Goal: Transaction & Acquisition: Purchase product/service

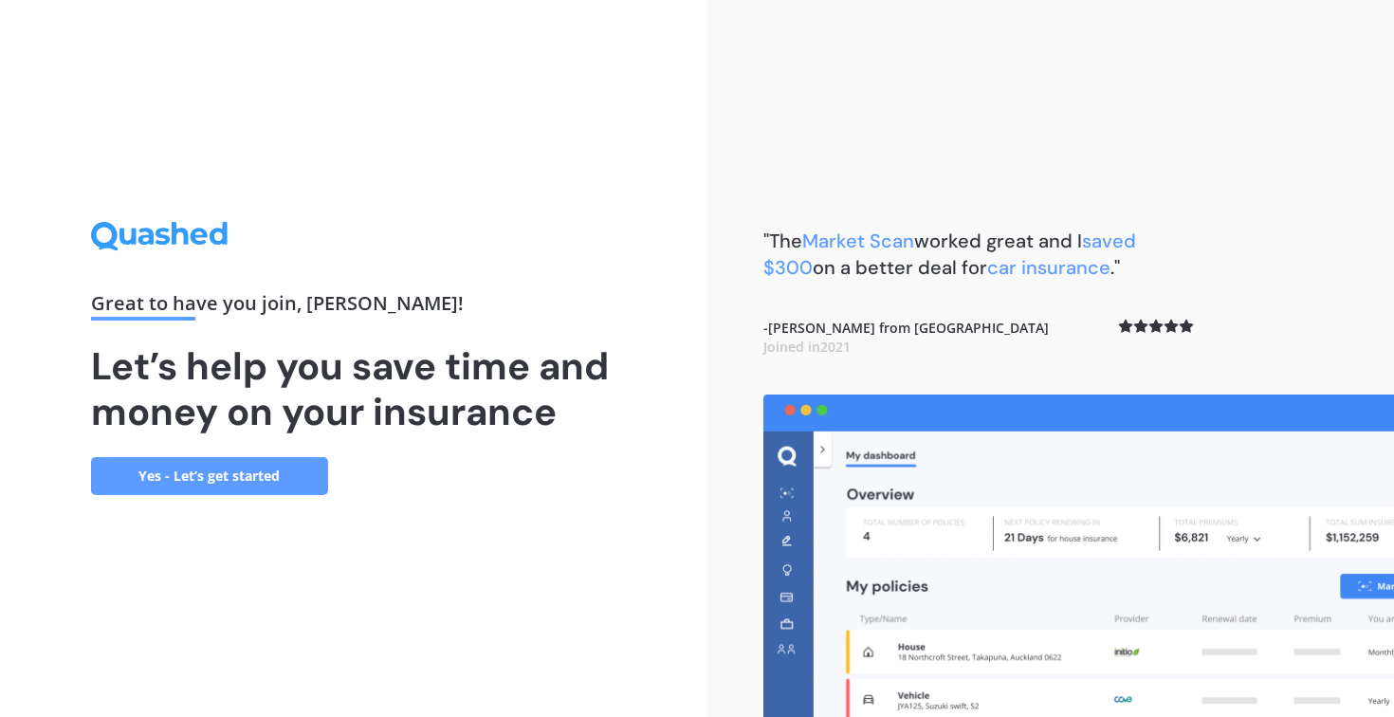
click at [240, 476] on link "Yes - Let’s get started" at bounding box center [209, 476] width 237 height 38
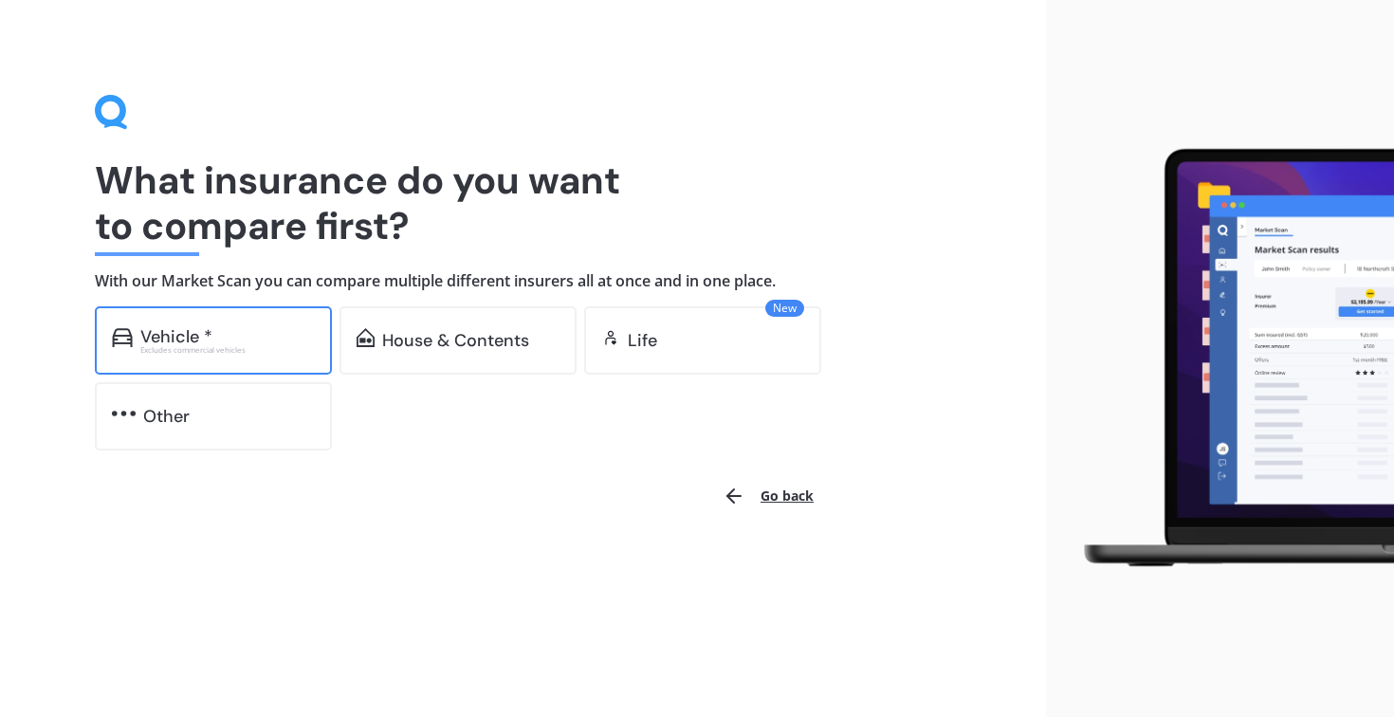
click at [296, 372] on div "Vehicle * Excludes commercial vehicles" at bounding box center [213, 340] width 237 height 68
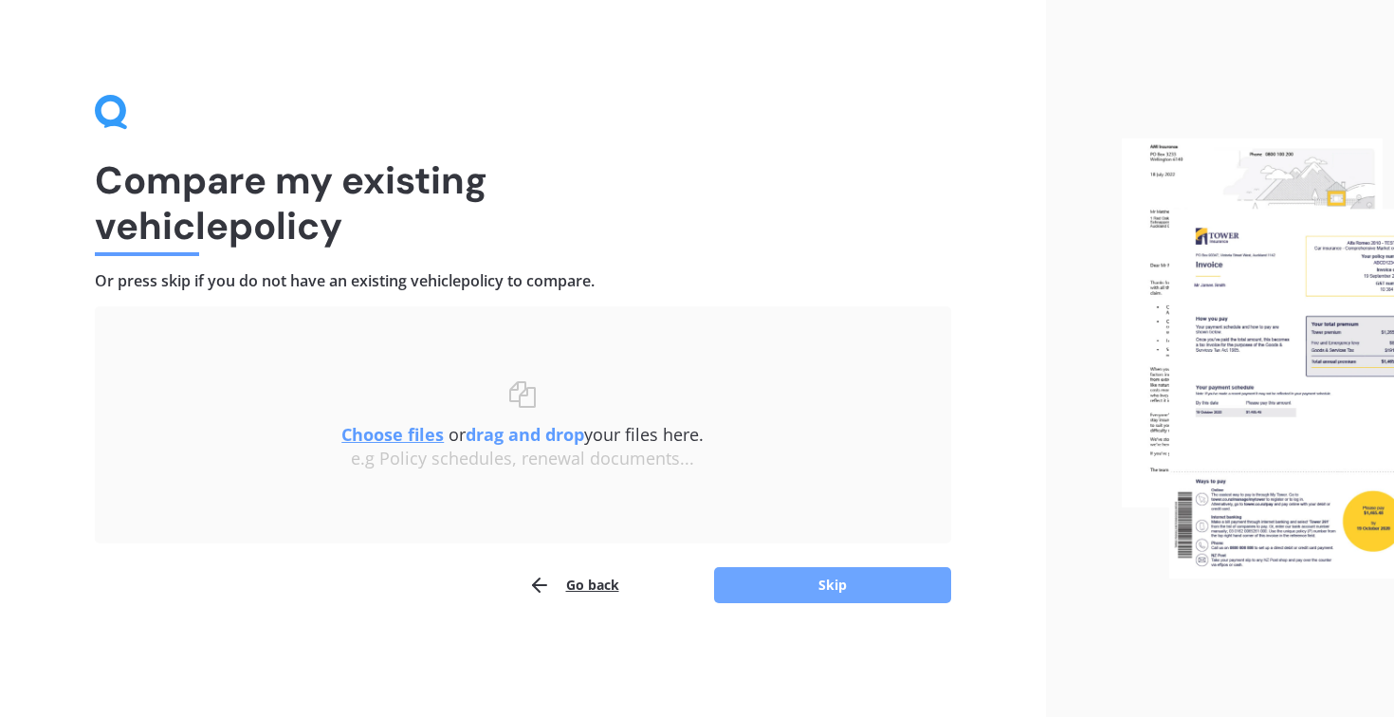
click at [831, 590] on button "Skip" at bounding box center [832, 585] width 237 height 36
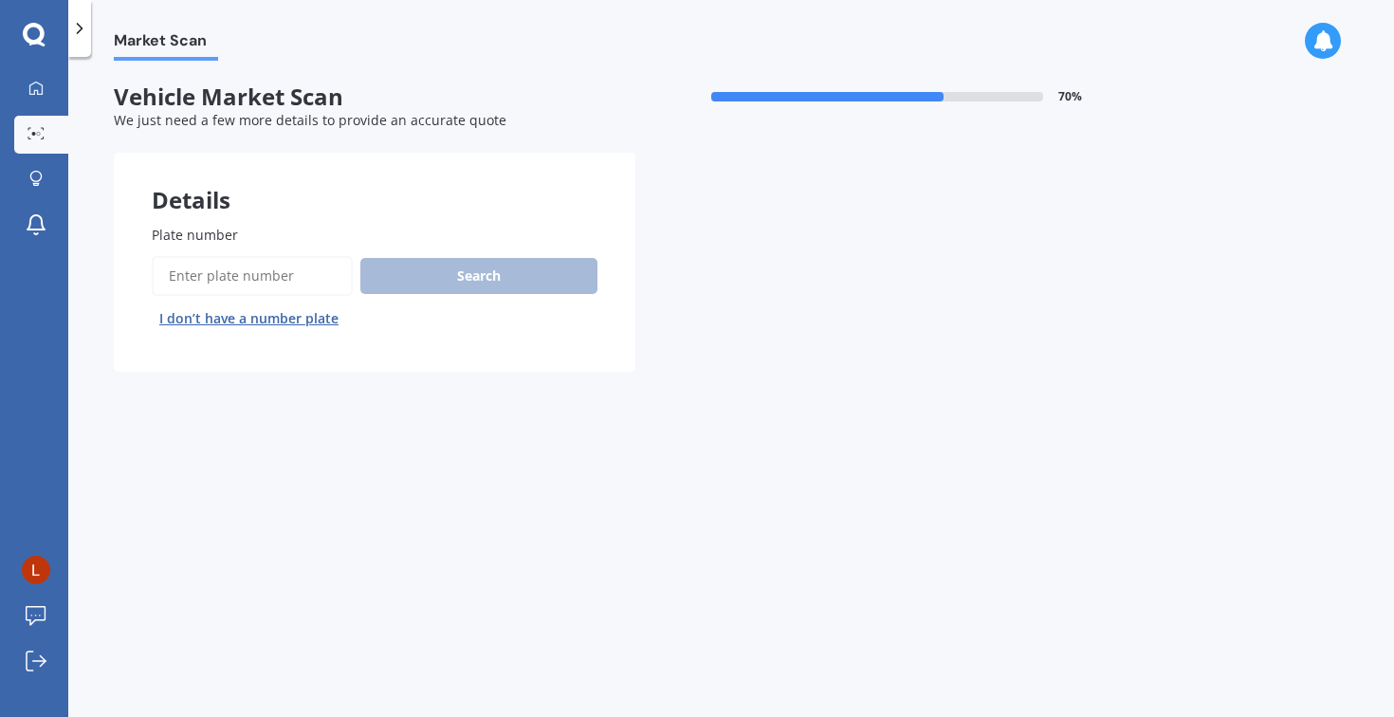
click at [238, 283] on input "Plate number" at bounding box center [252, 276] width 201 height 40
